Goal: Task Accomplishment & Management: Complete application form

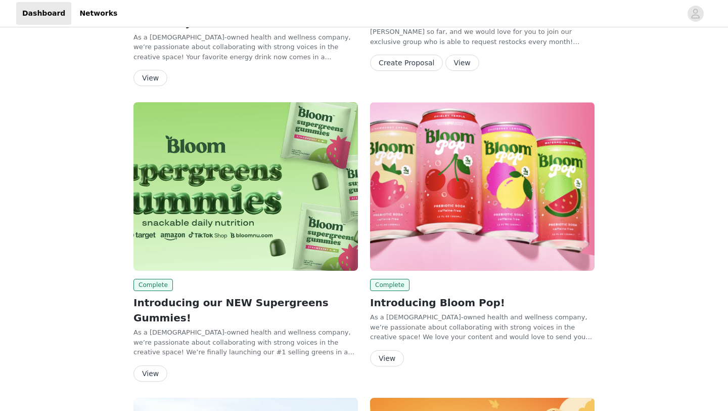
scroll to position [485, 0]
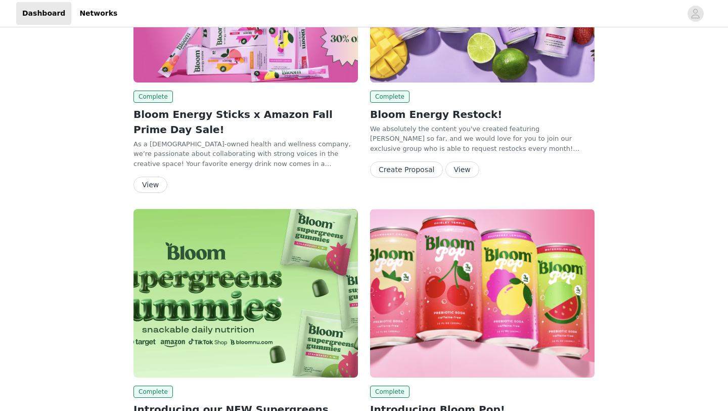
click at [413, 161] on button "Create Proposal" at bounding box center [406, 169] width 73 height 16
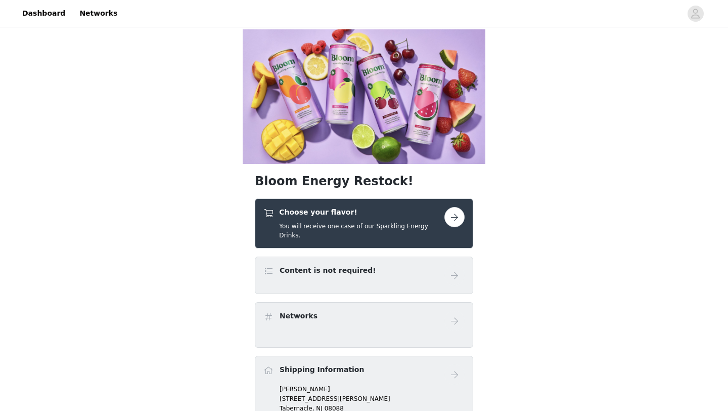
click at [454, 207] on button "button" at bounding box center [454, 217] width 20 height 20
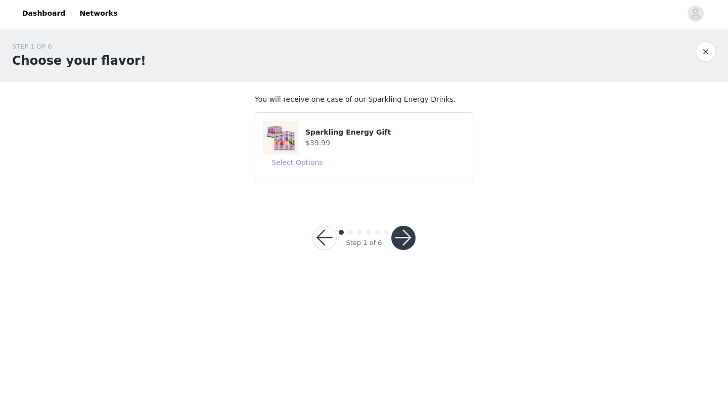
click at [315, 166] on button "Select Options" at bounding box center [297, 162] width 68 height 16
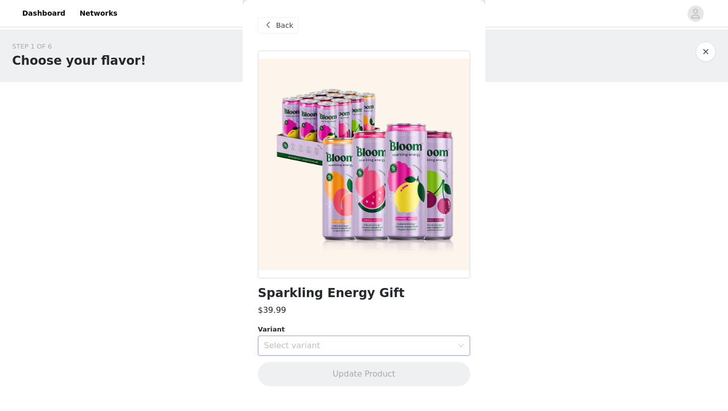
click at [321, 348] on div "Select variant" at bounding box center [358, 345] width 189 height 10
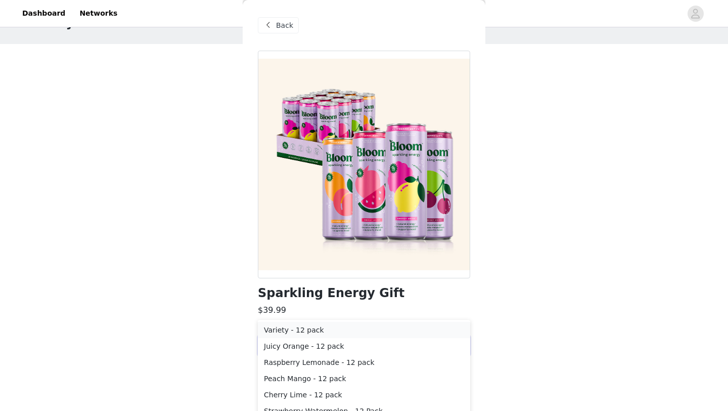
scroll to position [48, 0]
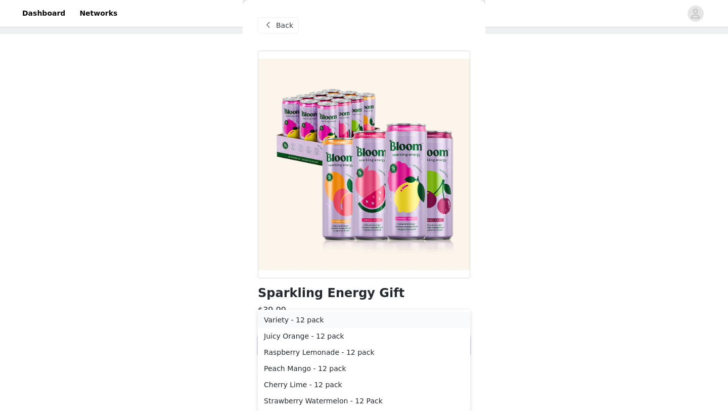
click at [326, 319] on li "Variety - 12 pack" at bounding box center [364, 319] width 212 height 16
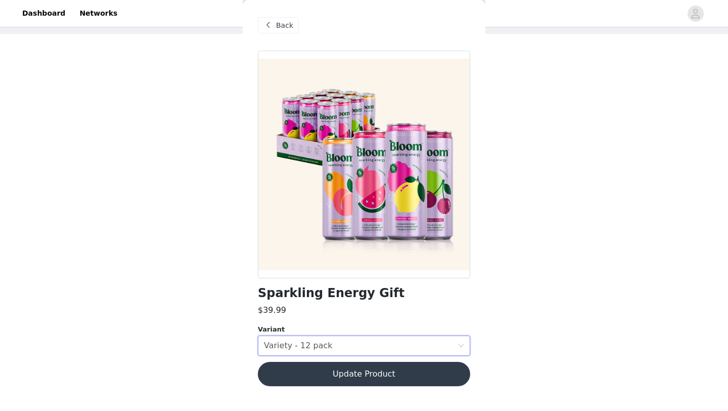
scroll to position [0, 0]
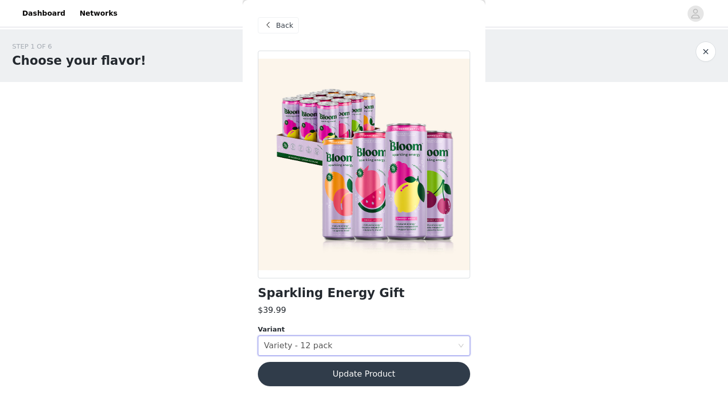
click at [346, 373] on button "Update Product" at bounding box center [364, 374] width 212 height 24
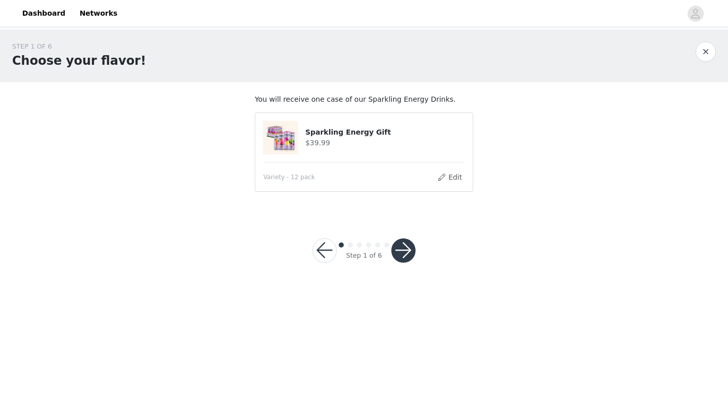
click at [407, 248] on button "button" at bounding box center [403, 250] width 24 height 24
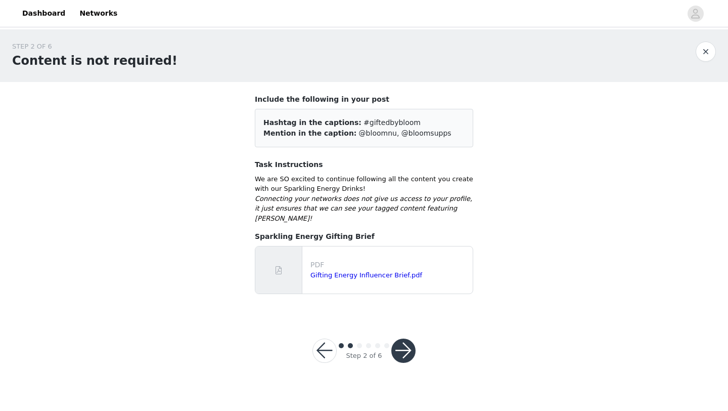
click at [405, 342] on button "button" at bounding box center [403, 350] width 24 height 24
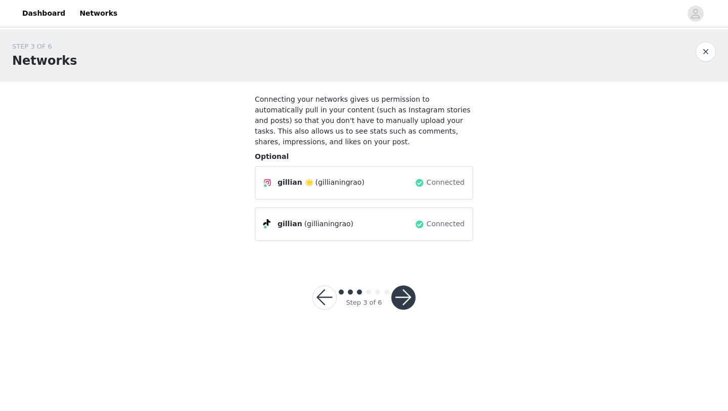
click at [405, 297] on button "button" at bounding box center [403, 297] width 24 height 24
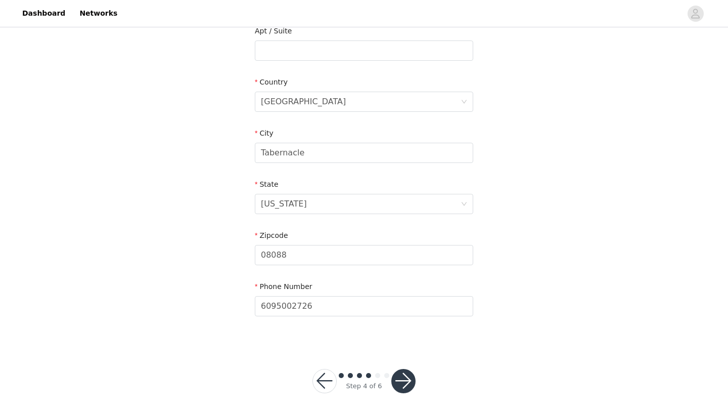
scroll to position [279, 0]
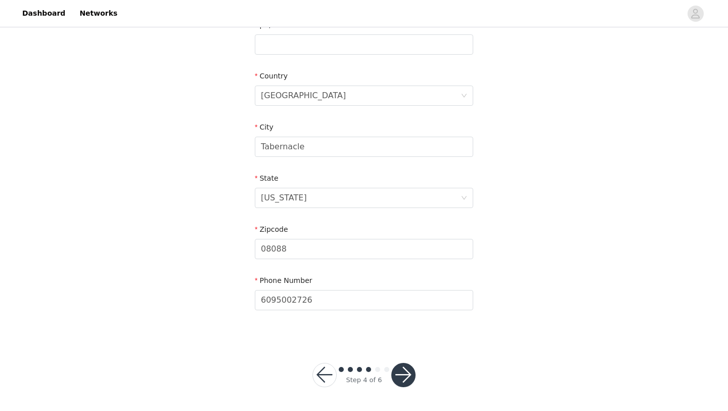
click at [403, 372] on button "button" at bounding box center [403, 375] width 24 height 24
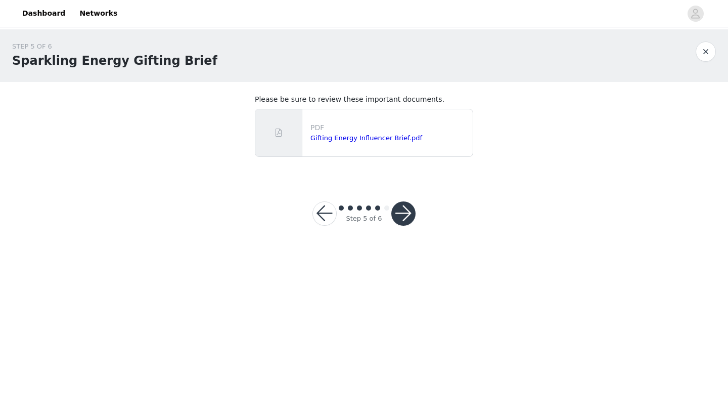
click at [402, 211] on button "button" at bounding box center [403, 213] width 24 height 24
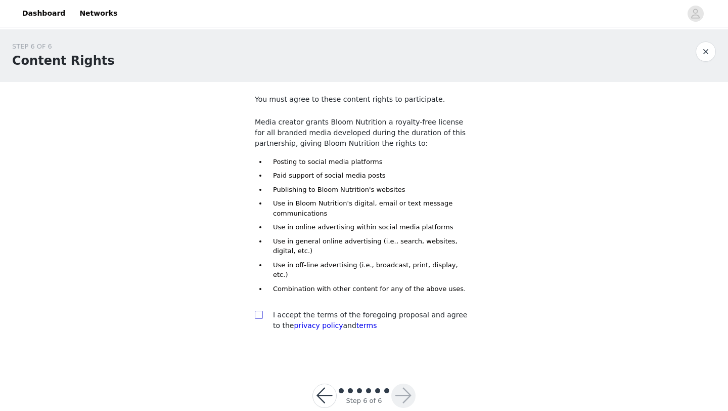
click at [260, 310] on input "checkbox" at bounding box center [258, 313] width 7 height 7
checkbox input "true"
click at [408, 384] on button "button" at bounding box center [403, 395] width 24 height 24
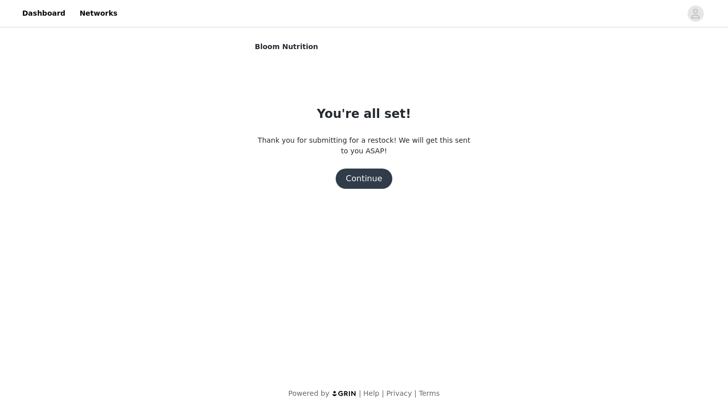
click at [372, 179] on button "Continue" at bounding box center [364, 178] width 57 height 20
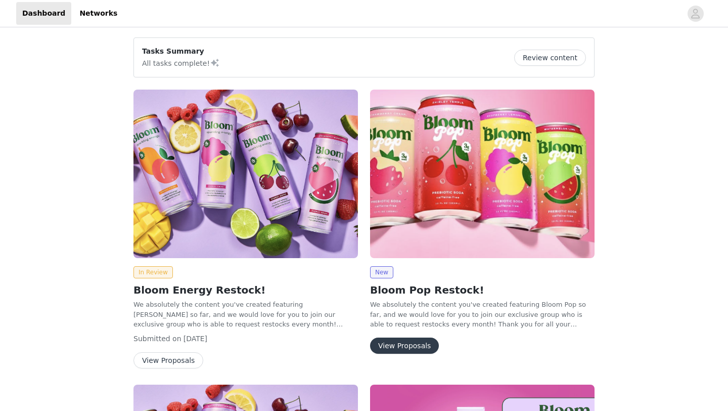
click at [471, 232] on img at bounding box center [482, 173] width 224 height 168
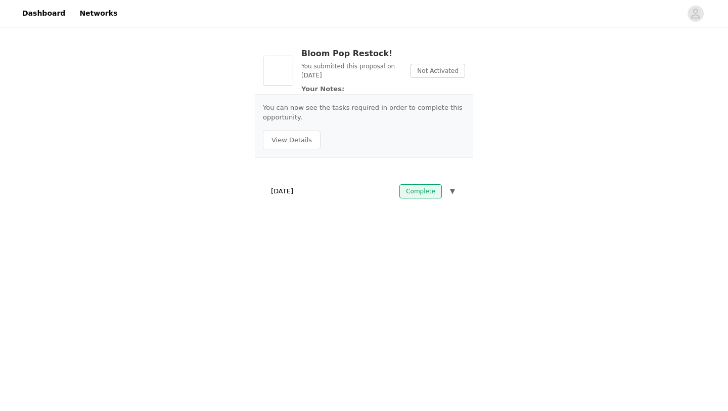
click at [449, 191] on button "▼" at bounding box center [452, 191] width 9 height 14
